Goal: Navigation & Orientation: Find specific page/section

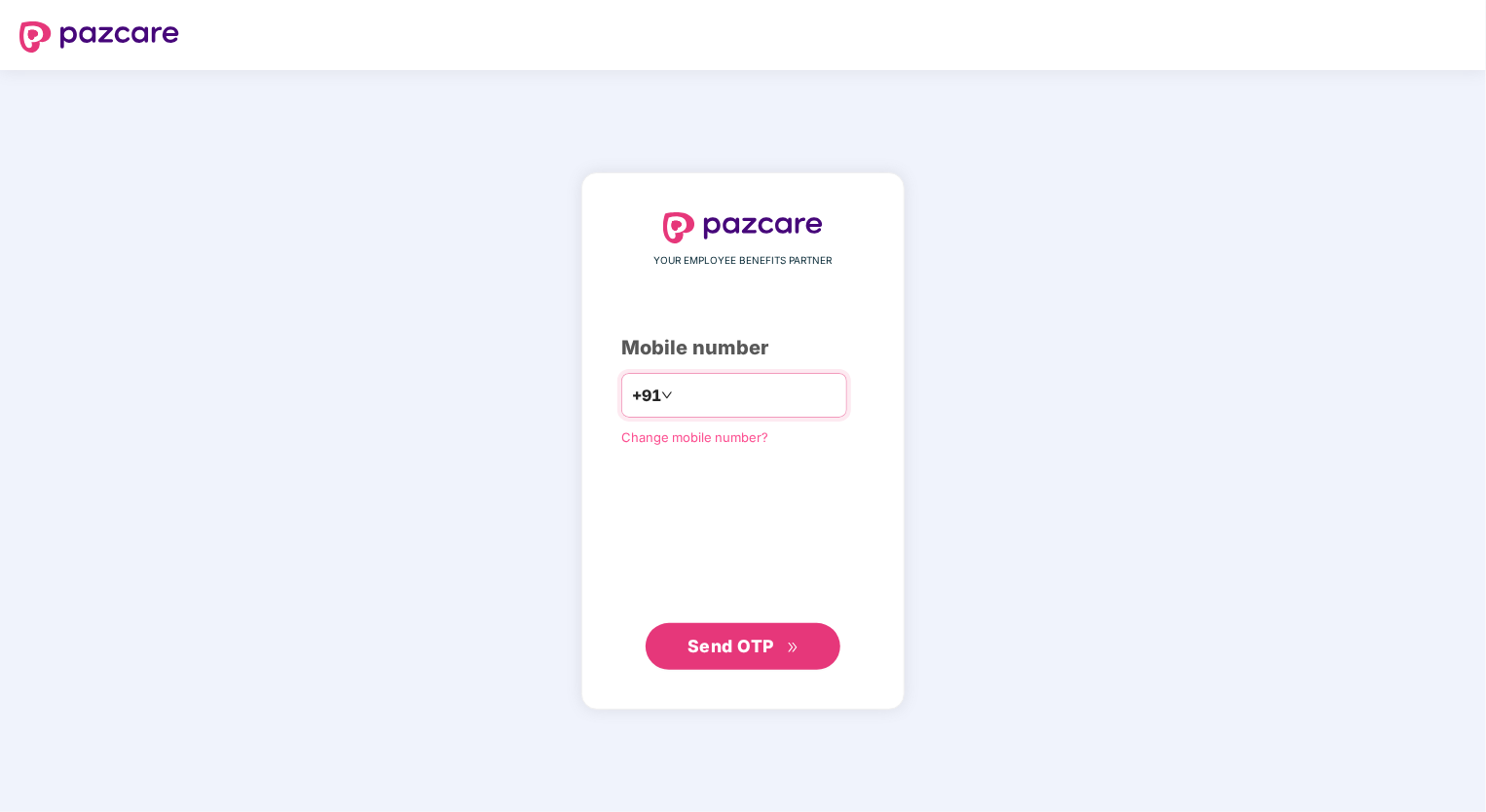
click at [731, 391] on input "number" at bounding box center [756, 395] width 160 height 31
type input "**********"
click at [746, 661] on button "Send OTP" at bounding box center [743, 646] width 195 height 47
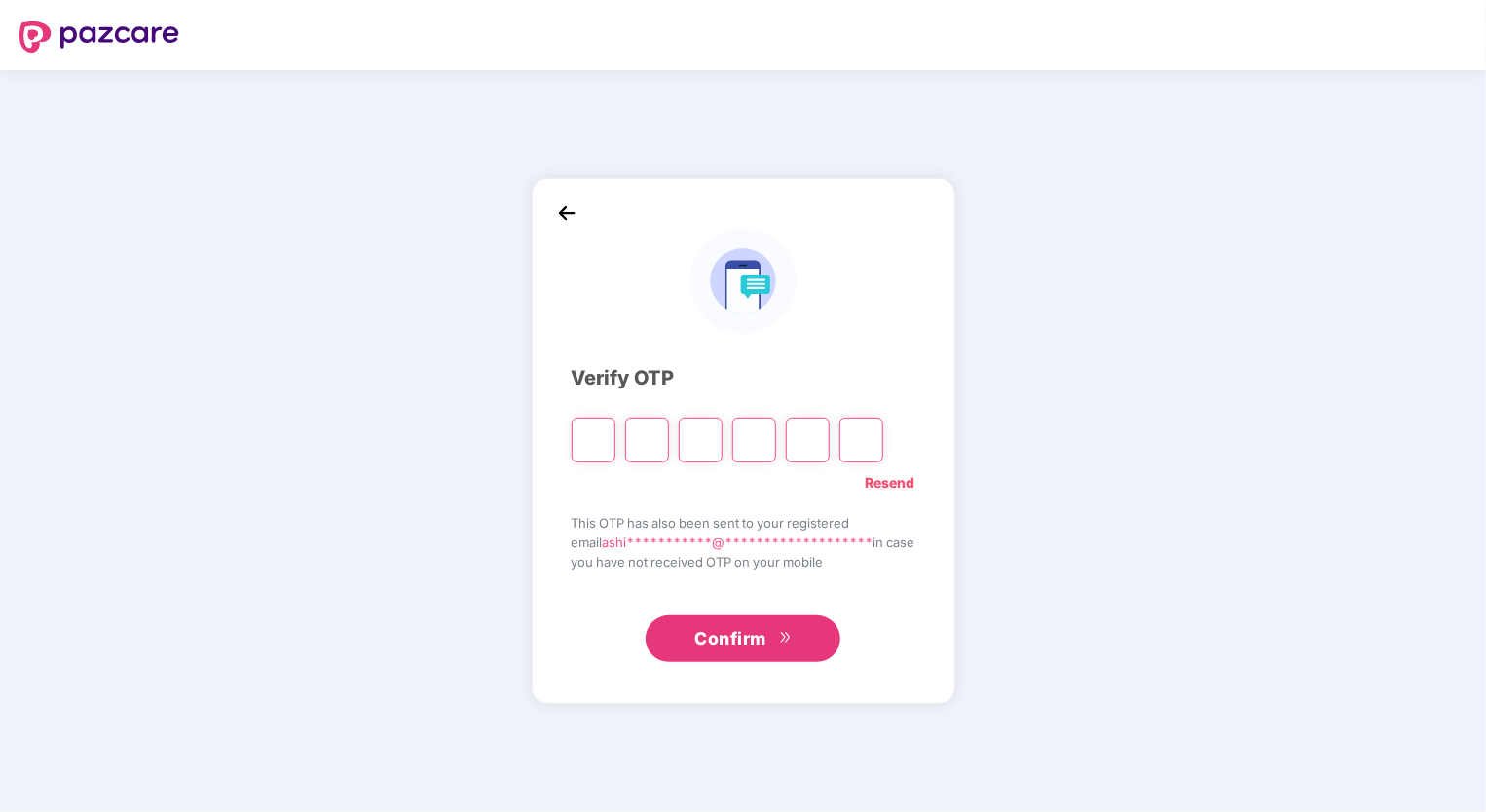
type input "*"
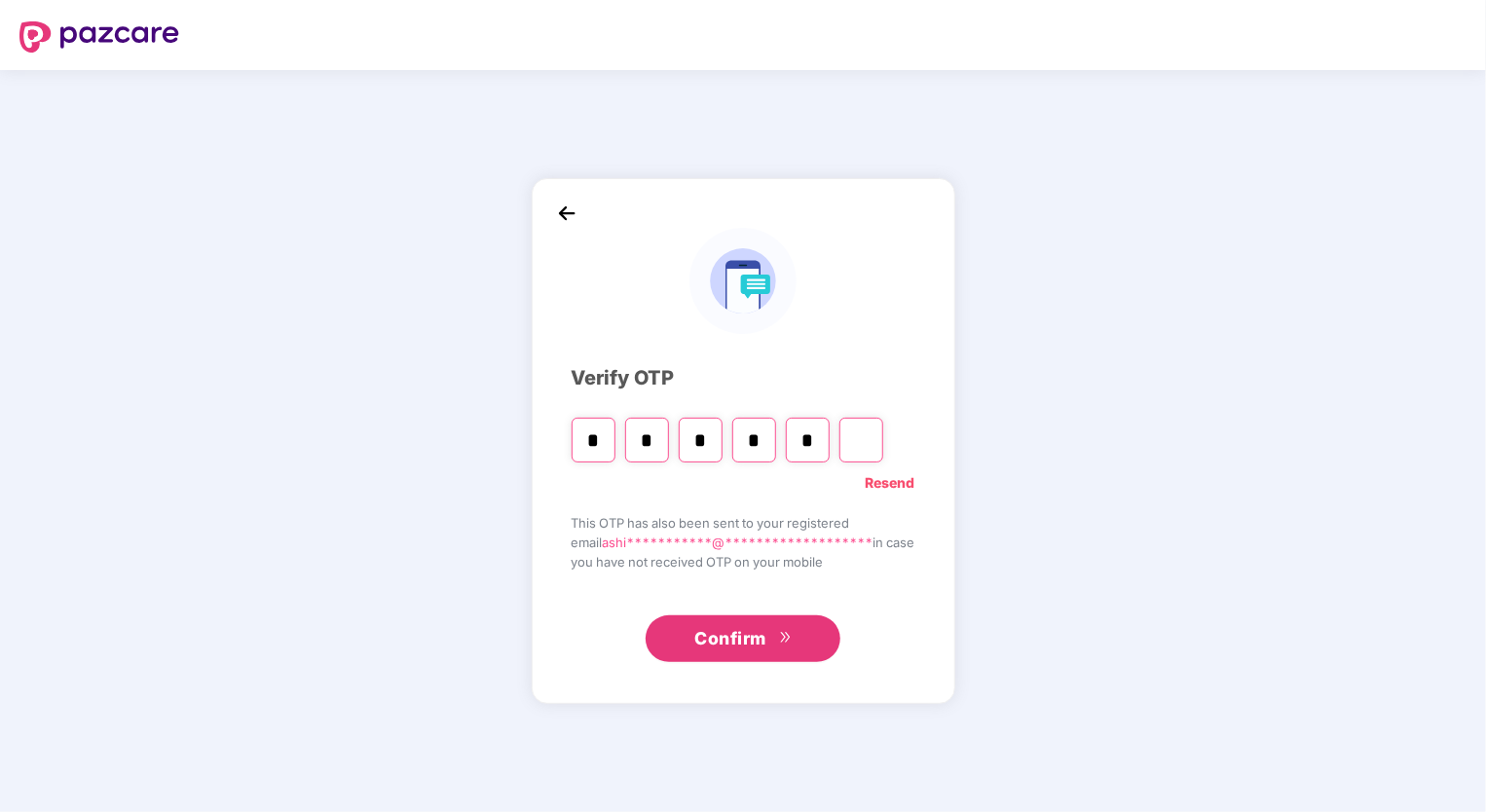
type input "*"
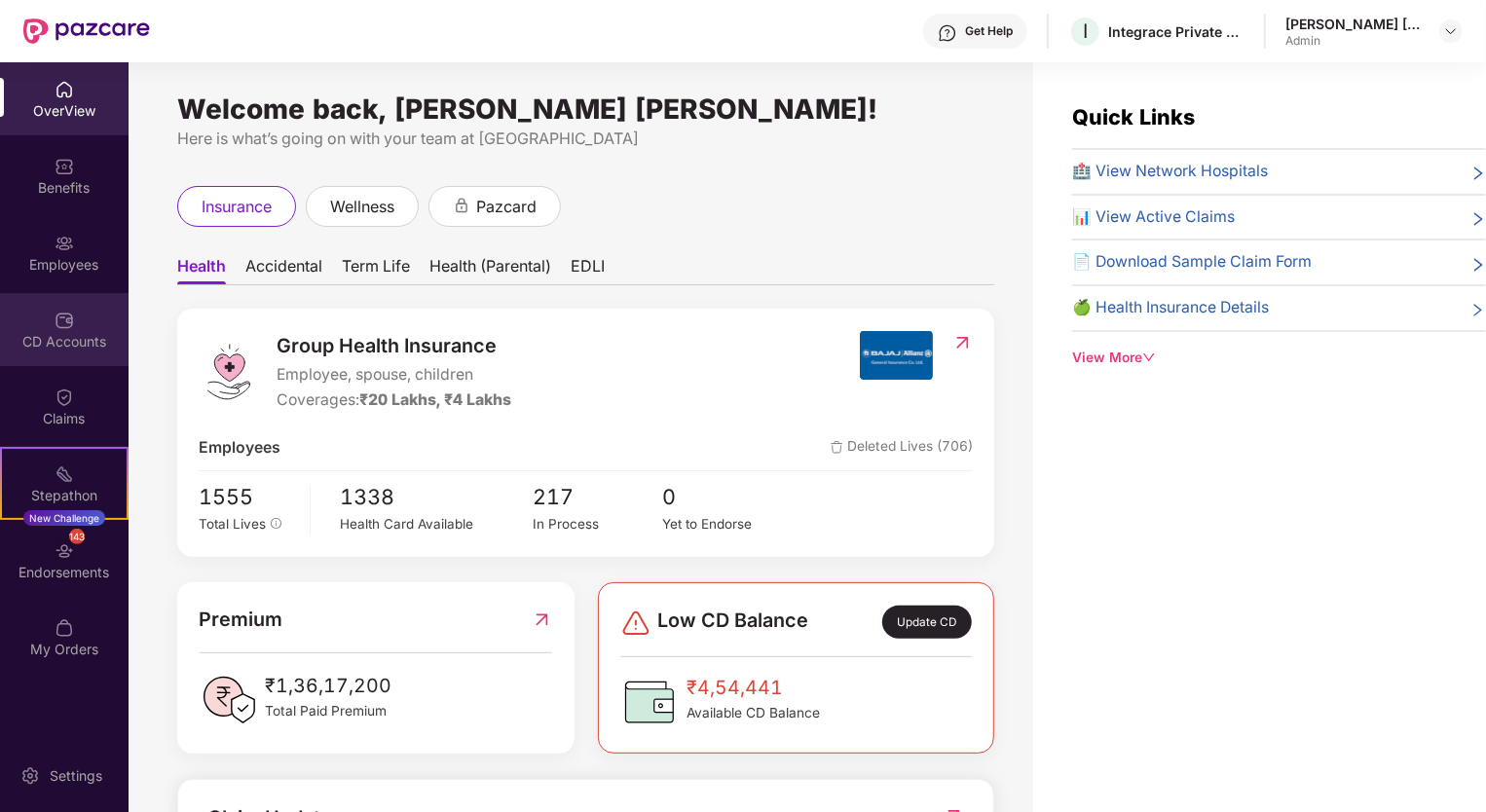
click at [53, 318] on div "CD Accounts" at bounding box center [64, 330] width 128 height 73
